Goal: Information Seeking & Learning: Find specific fact

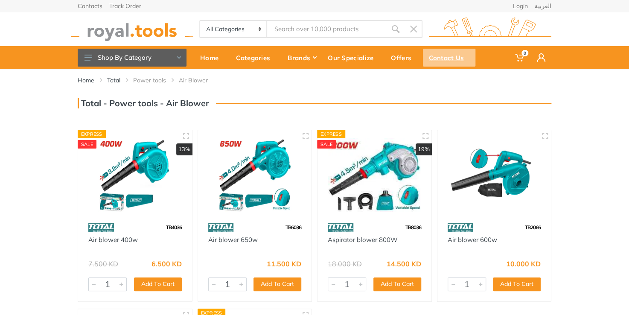
click at [454, 59] on div "Contact Us" at bounding box center [449, 58] width 53 height 18
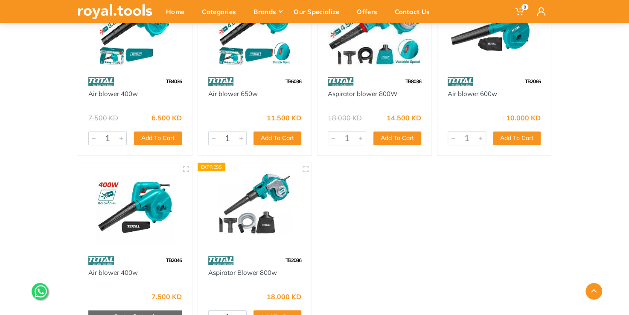
scroll to position [128, 0]
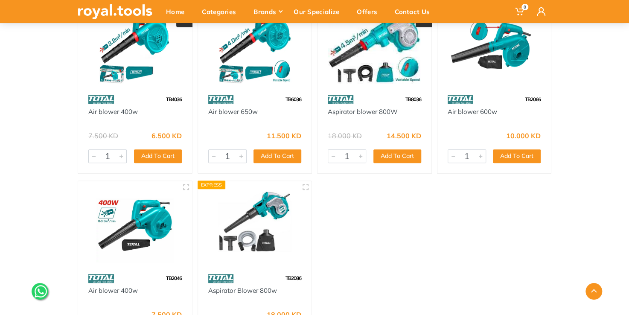
click at [230, 227] on img at bounding box center [255, 226] width 99 height 74
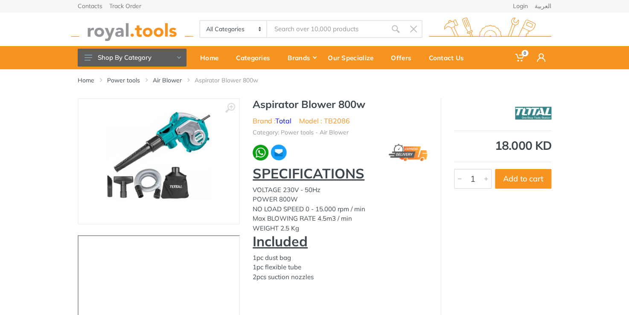
click at [326, 26] on input "Site search" at bounding box center [327, 29] width 120 height 18
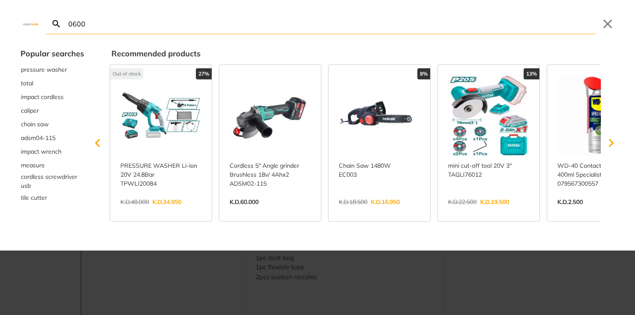
type input "0600"
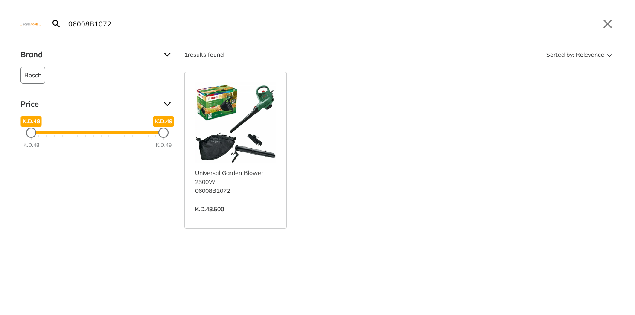
type input "06008B1072"
click at [263, 218] on link "View more →" at bounding box center [235, 218] width 81 height 0
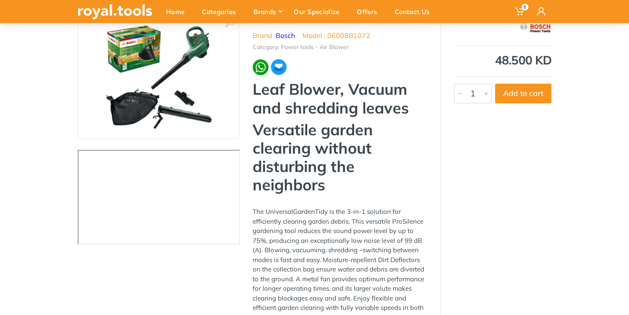
scroll to position [43, 0]
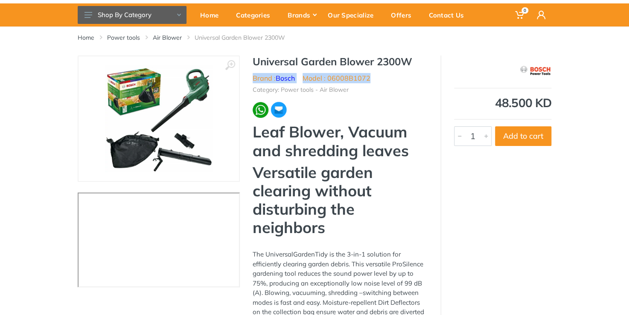
drag, startPoint x: 253, startPoint y: 76, endPoint x: 380, endPoint y: 76, distance: 126.8
click at [380, 76] on ul "Brand : Bosch Model : 06008B1072" at bounding box center [340, 78] width 175 height 10
copy ul "Brand : Bosch Model : 06008B1072"
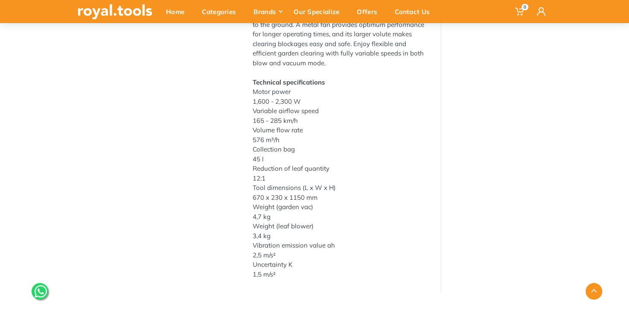
scroll to position [342, 0]
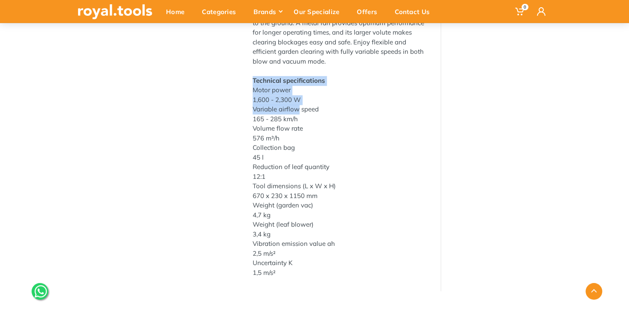
drag, startPoint x: 253, startPoint y: 78, endPoint x: 301, endPoint y: 124, distance: 66.7
click at [300, 123] on div "Leaf Blower, Vacuum and shredding leaves Versatile garden clearing without dist…" at bounding box center [340, 51] width 175 height 454
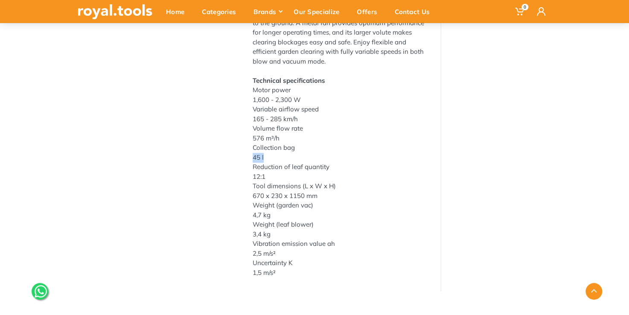
drag, startPoint x: 301, startPoint y: 124, endPoint x: 312, endPoint y: 161, distance: 38.8
click at [312, 161] on div "Collection bag 45 l Reduction of leaf quantity 12:1 Tool dimensions (L x W x H)…" at bounding box center [340, 210] width 175 height 135
copy div "45 l"
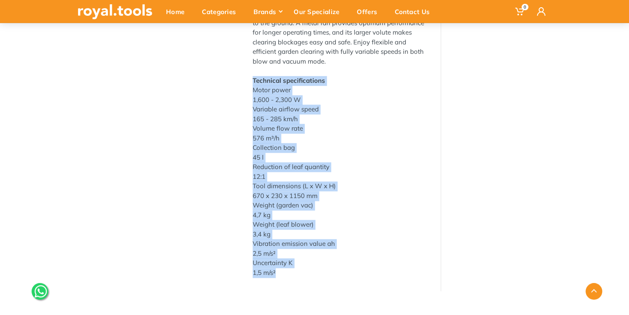
drag, startPoint x: 254, startPoint y: 79, endPoint x: 356, endPoint y: 273, distance: 219.7
click at [356, 273] on div "Leaf Blower, Vacuum and shredding leaves Versatile garden clearing without dist…" at bounding box center [340, 51] width 175 height 454
copy div "Technical specifications Motor power 1,600 - 2,300 W Variable airflow speed 165…"
click at [359, 155] on div "45 l Reduction of leaf quantity 12:1 Tool dimensions (L x W x H) 670 x 230 x 11…" at bounding box center [340, 215] width 175 height 125
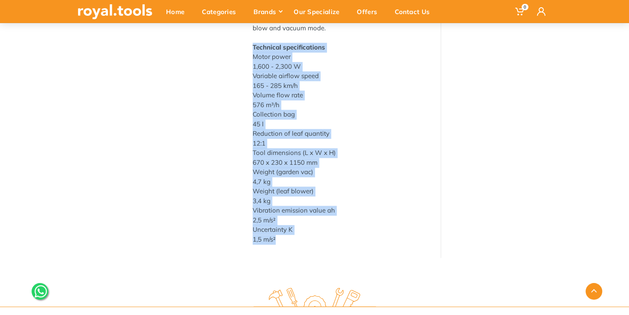
scroll to position [384, 0]
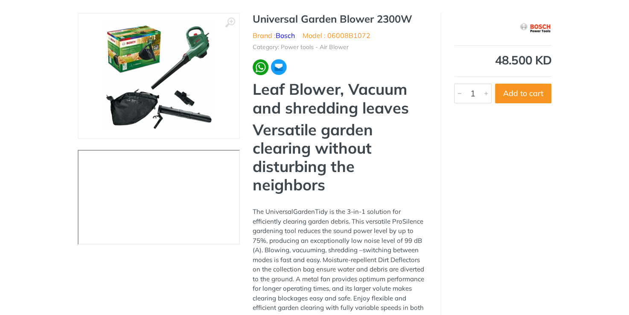
scroll to position [0, 0]
